Goal: Complete application form

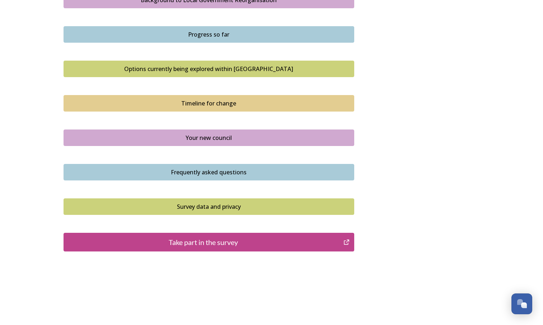
scroll to position [445, 0]
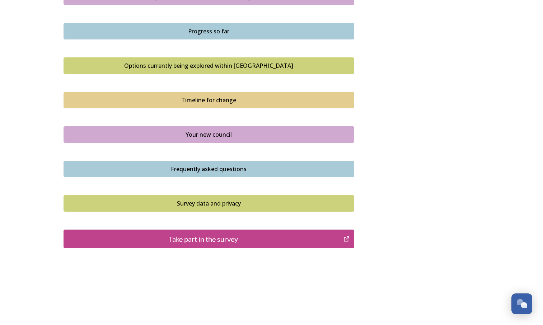
click at [225, 238] on div "Take part in the survey" at bounding box center [204, 239] width 273 height 11
click at [197, 134] on div "Your new council" at bounding box center [209, 134] width 283 height 9
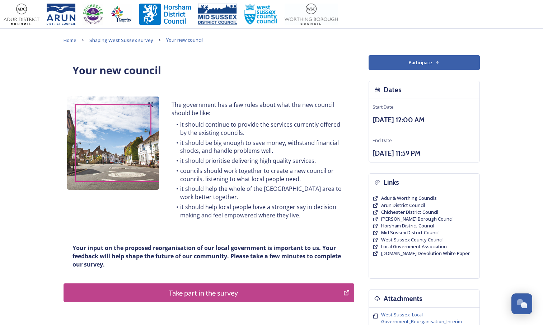
click at [168, 288] on div "Take part in the survey" at bounding box center [204, 293] width 273 height 11
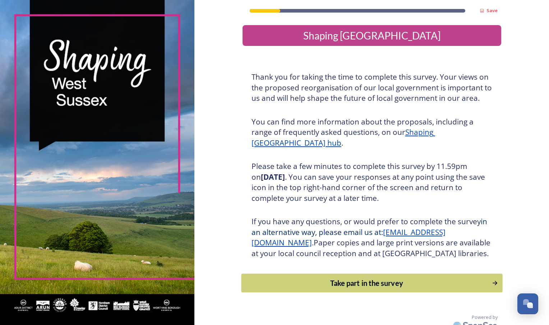
click at [368, 289] on div "Take part in the survey" at bounding box center [366, 283] width 243 height 11
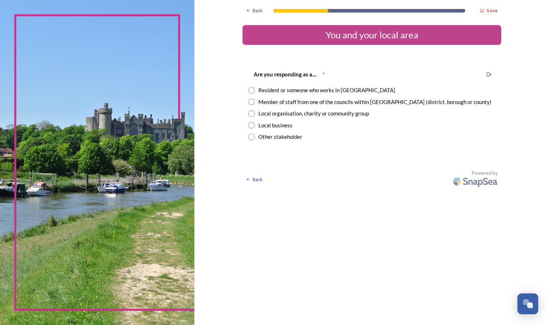
click at [250, 91] on input "radio" at bounding box center [251, 90] width 6 height 6
radio input "true"
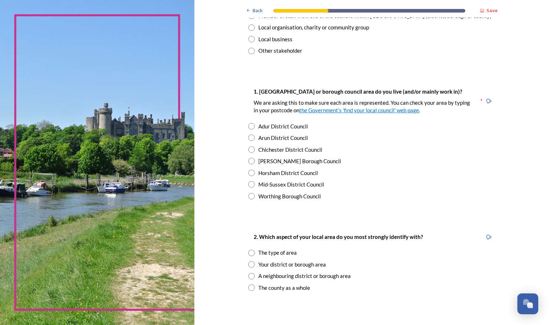
scroll to position [101, 0]
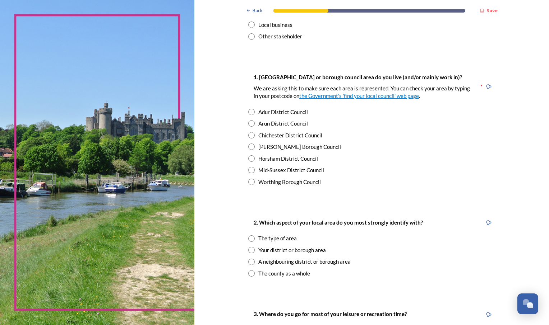
click at [250, 182] on input "radio" at bounding box center [251, 182] width 6 height 6
radio input "true"
click at [250, 274] on input "radio" at bounding box center [251, 273] width 6 height 6
radio input "true"
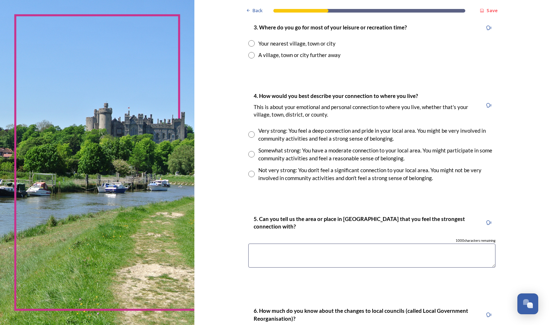
scroll to position [388, 0]
click at [248, 41] on input "radio" at bounding box center [251, 43] width 6 height 6
radio input "true"
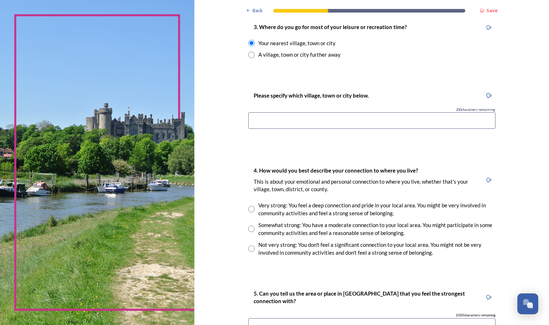
click at [335, 117] on input at bounding box center [371, 120] width 247 height 17
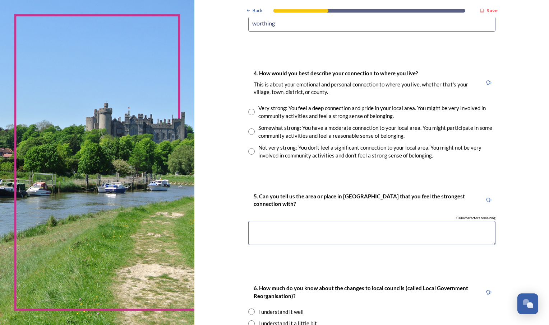
scroll to position [488, 0]
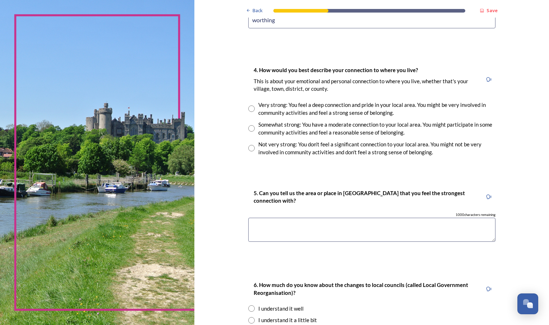
type input "worthing"
click at [248, 127] on input "radio" at bounding box center [251, 128] width 6 height 6
radio input "true"
